Goal: Transaction & Acquisition: Purchase product/service

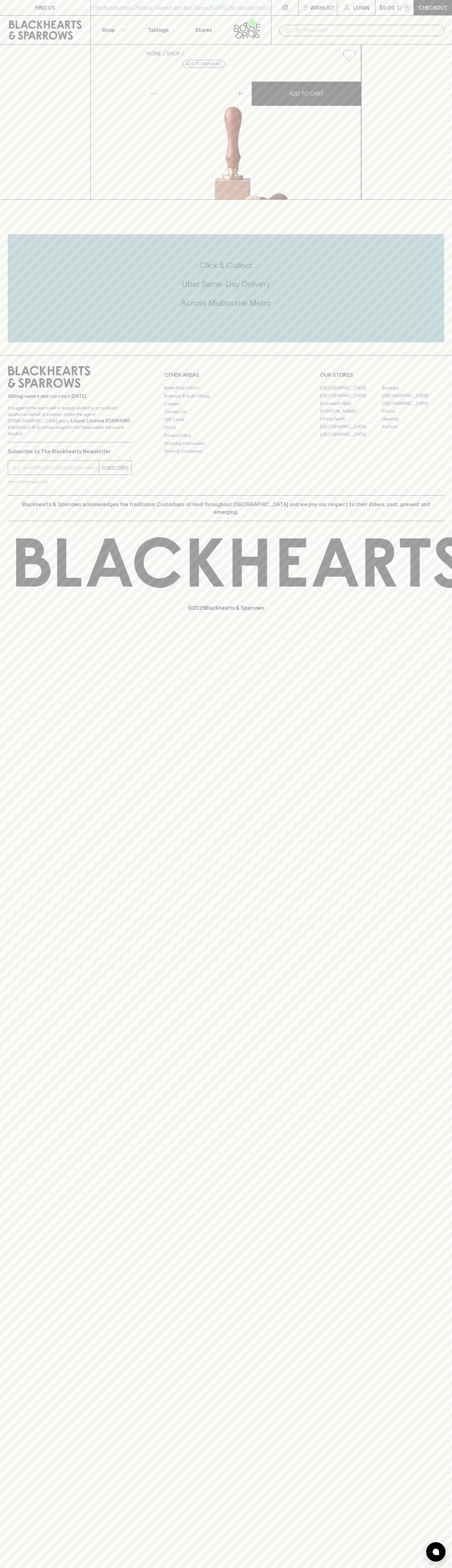
click at [142, 2] on div "| No Bad Bottles | Sibling Owned and Run Since 2006 | No Bad Bottles | Sibling …" at bounding box center [180, 7] width 181 height 15
click at [451, 1461] on div "FIND US | No Bad Bottles | Sibling Owned and Run Since 2006 | No Bad Bottles | …" at bounding box center [226, 784] width 452 height 1568
click at [44, 1567] on html "FIND US | No Bad Bottles | Sibling Owned and Run Since 2006 | No Bad Bottles | …" at bounding box center [226, 784] width 452 height 1568
click at [0, 861] on div "FIND US | No Bad Bottles | Sibling Owned and Run Since 2006 | No Bad Bottles | …" at bounding box center [226, 784] width 452 height 1568
